Goal: Information Seeking & Learning: Learn about a topic

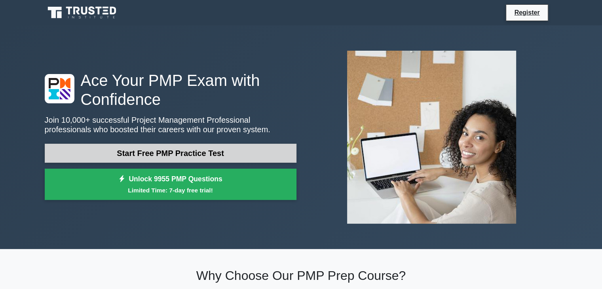
click at [179, 158] on link "Start Free PMP Practice Test" at bounding box center [171, 153] width 252 height 19
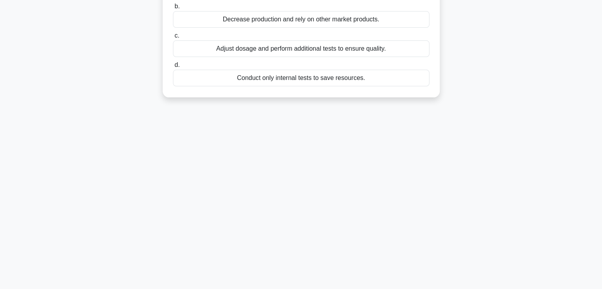
scroll to position [79, 0]
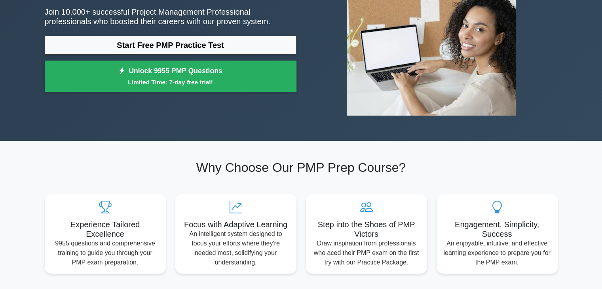
scroll to position [40, 0]
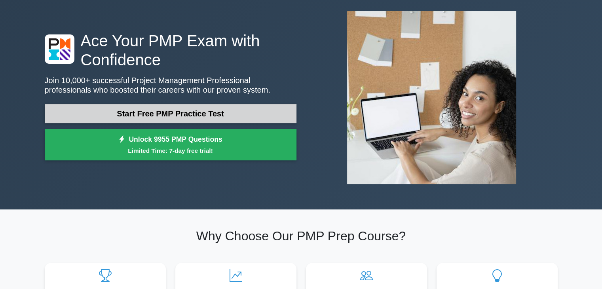
click at [155, 114] on link "Start Free PMP Practice Test" at bounding box center [171, 113] width 252 height 19
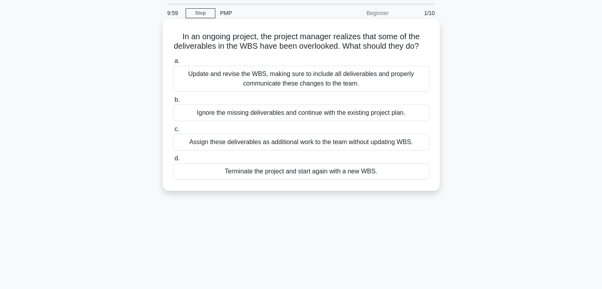
scroll to position [40, 0]
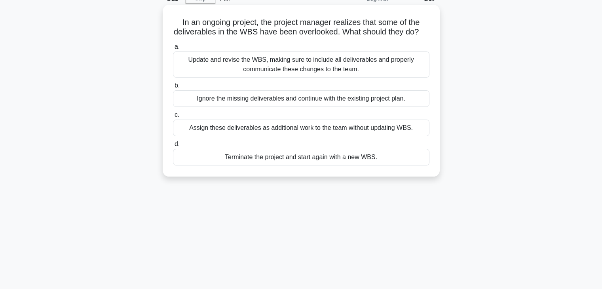
click at [214, 74] on div "Update and revise the WBS, making sure to include all deliverables and properly…" at bounding box center [301, 64] width 257 height 26
click at [173, 50] on input "a. Update and revise the WBS, making sure to include all deliverables and prope…" at bounding box center [173, 46] width 0 height 5
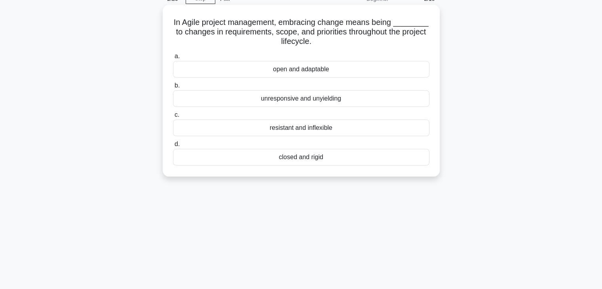
scroll to position [0, 0]
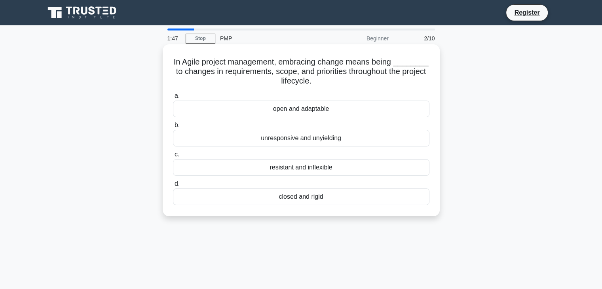
click at [318, 110] on div "open and adaptable" at bounding box center [301, 109] width 257 height 17
click at [173, 99] on input "a. open and adaptable" at bounding box center [173, 95] width 0 height 5
